Goal: Check status

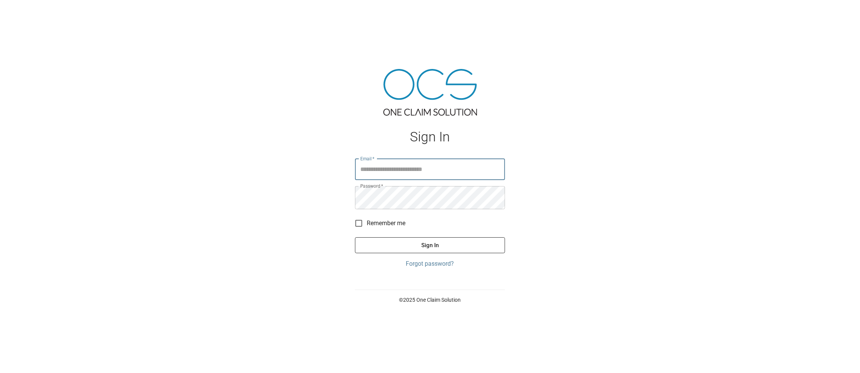
type input "**********"
click at [433, 253] on button "Sign In" at bounding box center [430, 245] width 150 height 16
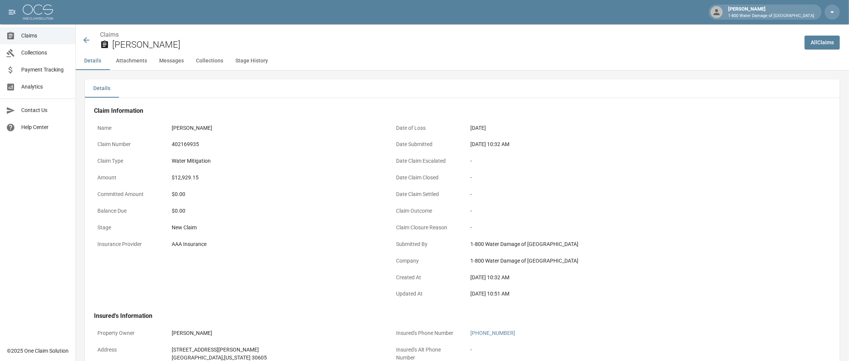
click at [93, 69] on button "Details" at bounding box center [93, 61] width 34 height 18
click at [29, 38] on span "Claims" at bounding box center [45, 36] width 48 height 8
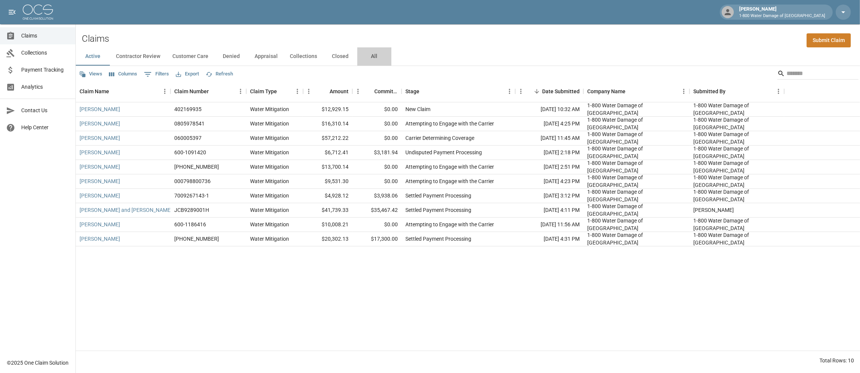
click at [391, 59] on button "All" at bounding box center [374, 56] width 34 height 18
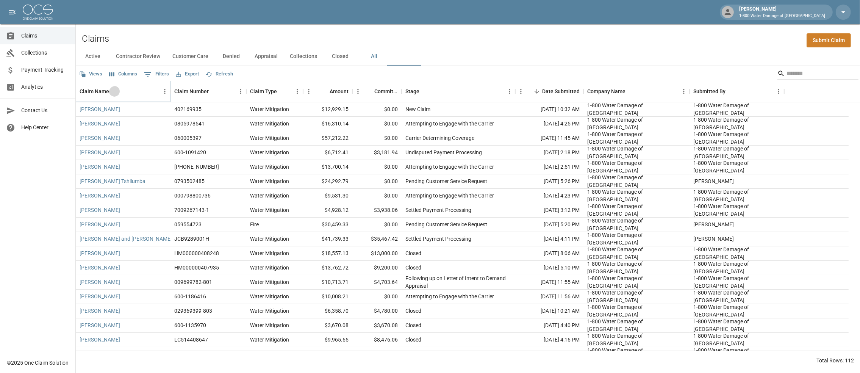
click at [120, 97] on button "Sort" at bounding box center [114, 91] width 11 height 11
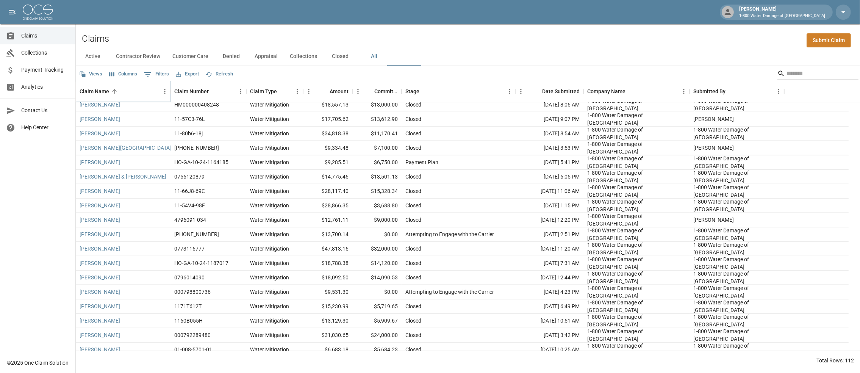
scroll to position [1288, 0]
click at [86, 60] on button "Active" at bounding box center [93, 56] width 34 height 18
